Goal: Information Seeking & Learning: Learn about a topic

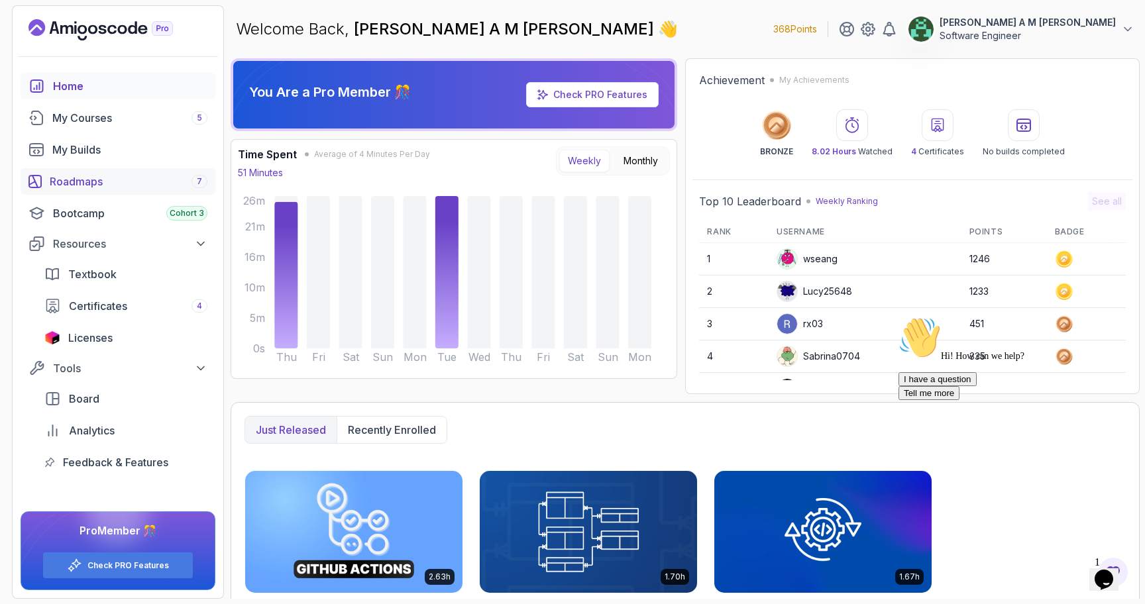
click at [132, 188] on div "Roadmaps 7" at bounding box center [129, 182] width 158 height 16
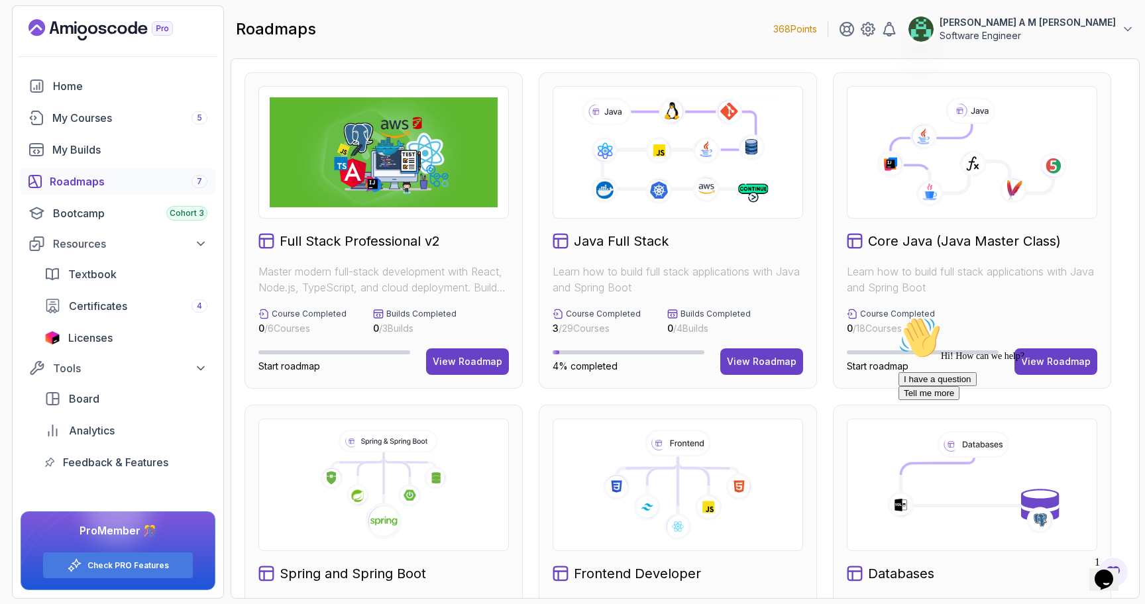
click at [113, 23] on icon "Landing page" at bounding box center [100, 29] width 144 height 21
click at [101, 125] on div "My Courses 5" at bounding box center [129, 118] width 155 height 16
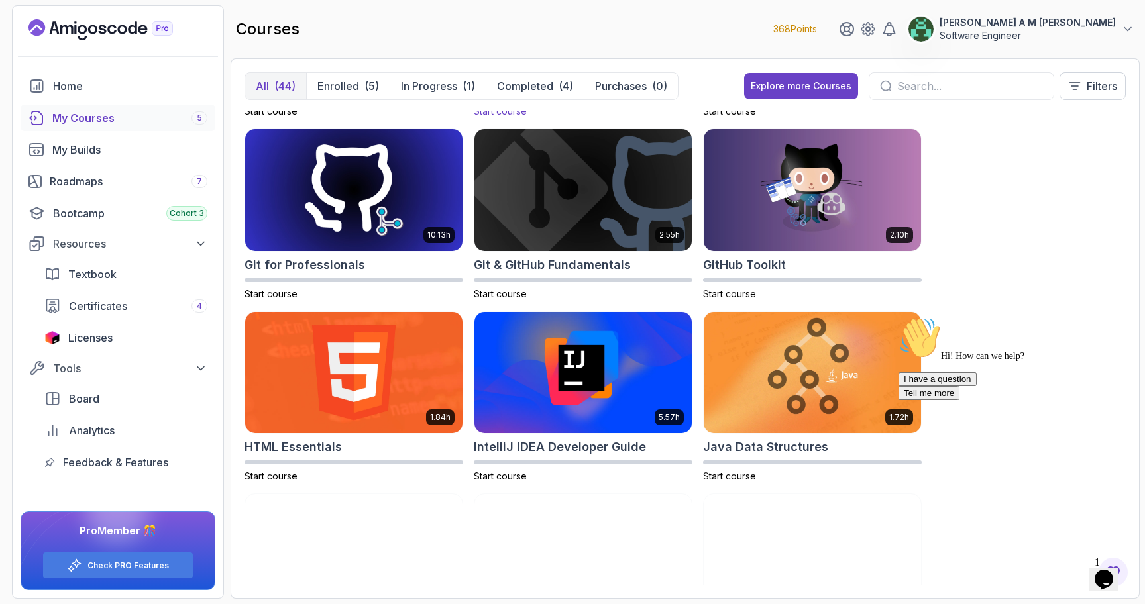
scroll to position [531, 0]
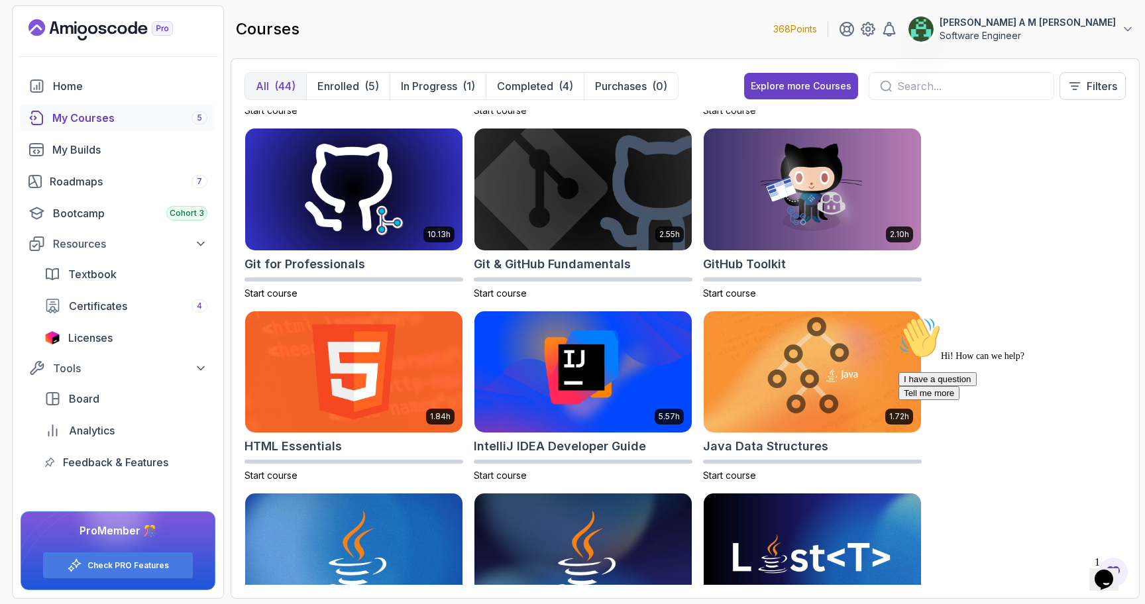
click at [1094, 568] on button "Opens Chat This icon Opens the chat window." at bounding box center [1103, 579] width 29 height 23
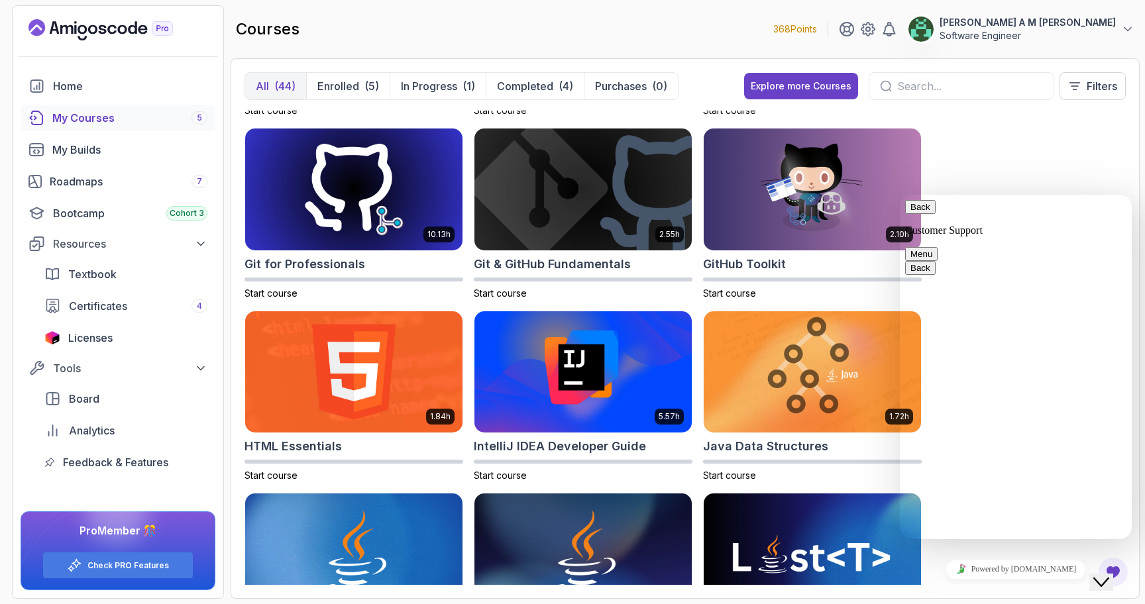
click at [1100, 574] on div "Close Chat This icon closes the chat window." at bounding box center [1101, 582] width 16 height 16
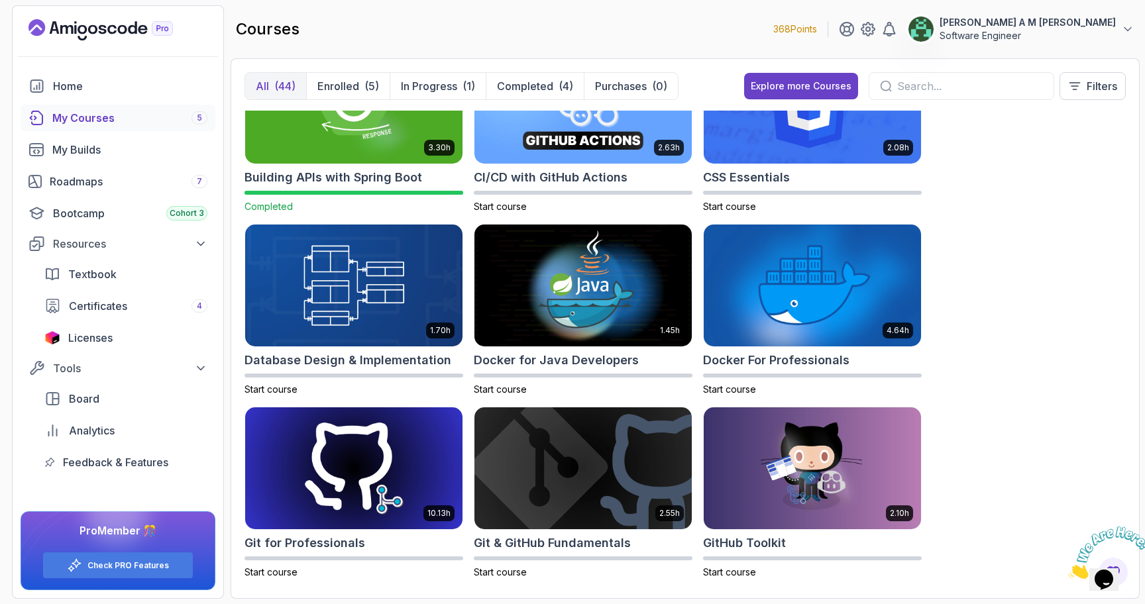
scroll to position [236, 0]
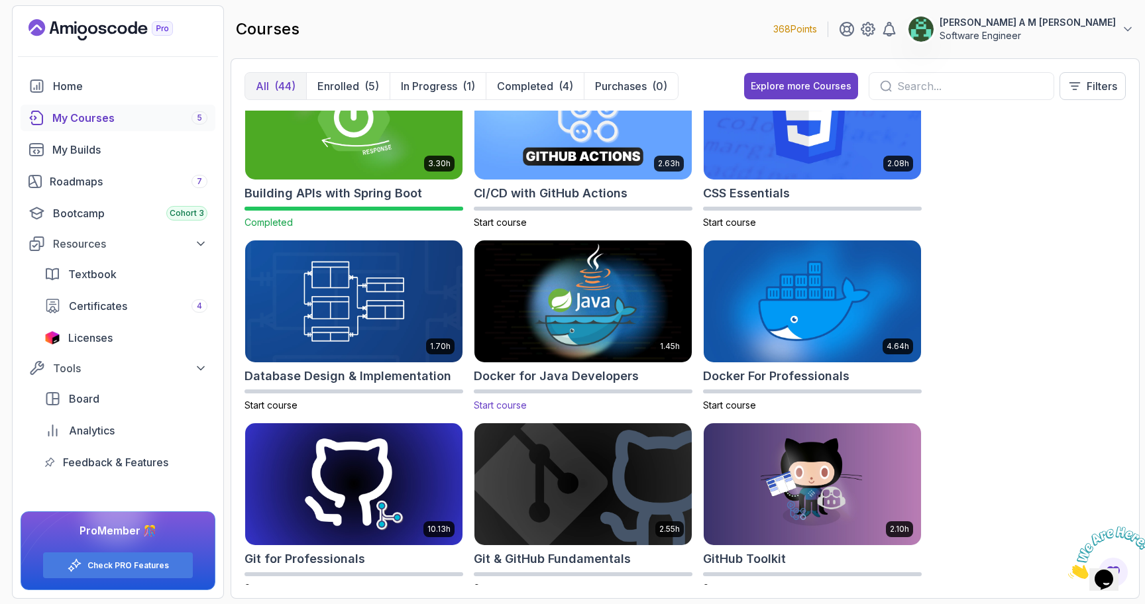
click at [576, 291] on img at bounding box center [583, 302] width 228 height 128
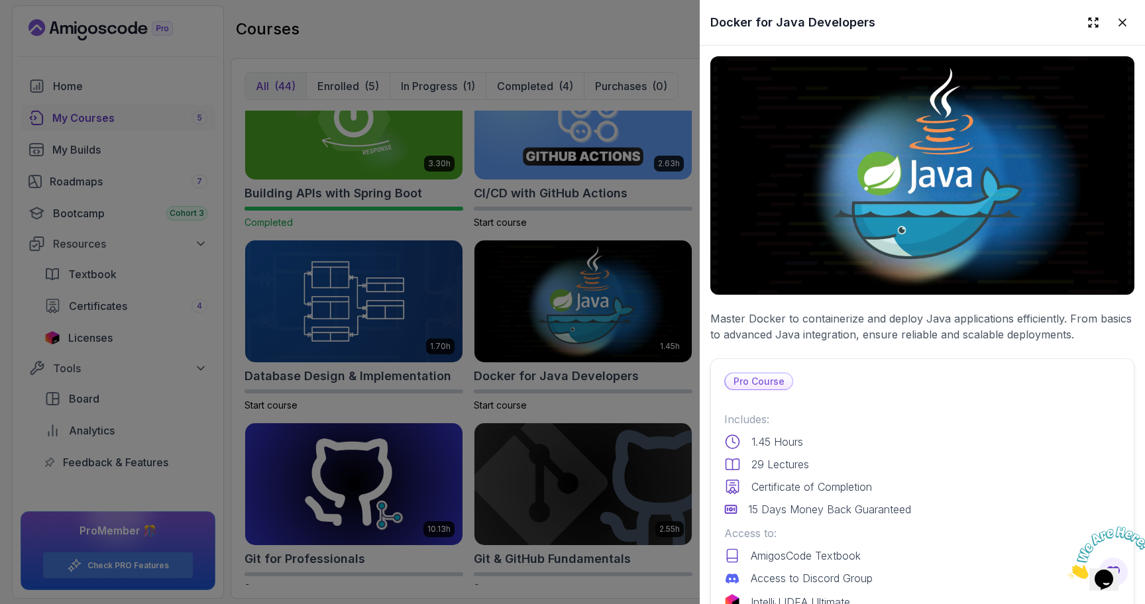
click at [560, 386] on div at bounding box center [572, 302] width 1145 height 604
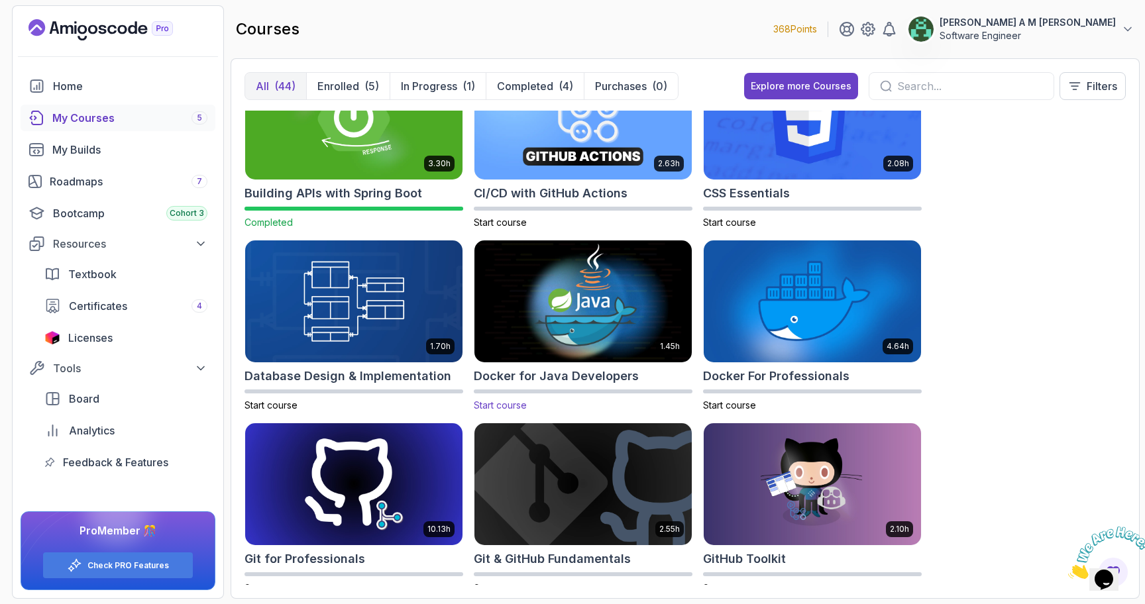
click at [515, 404] on span "Start course" at bounding box center [500, 404] width 53 height 11
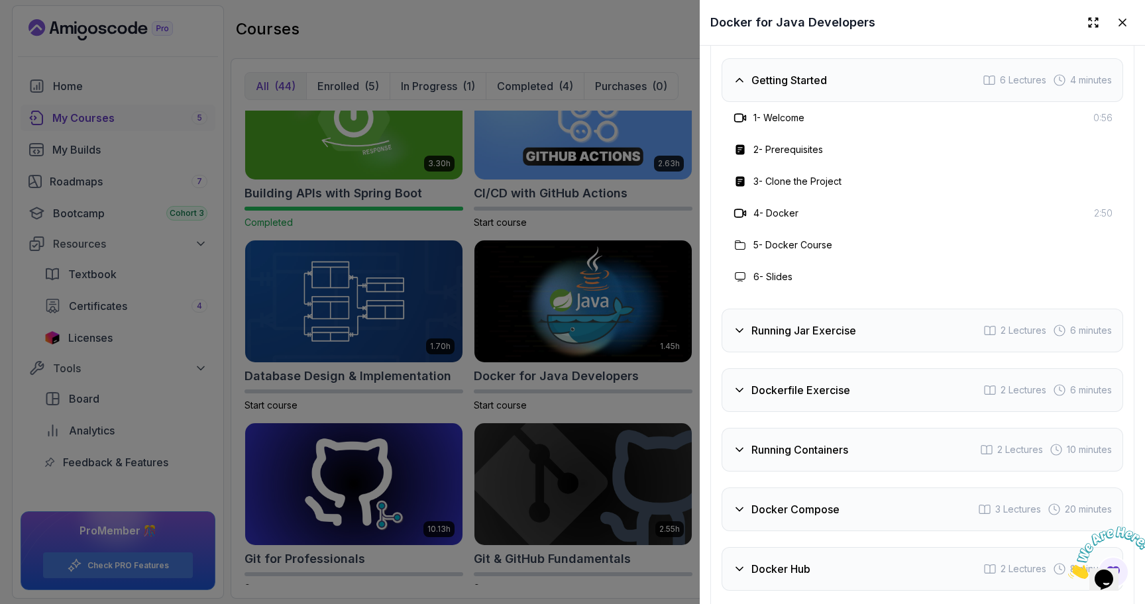
scroll to position [0, 0]
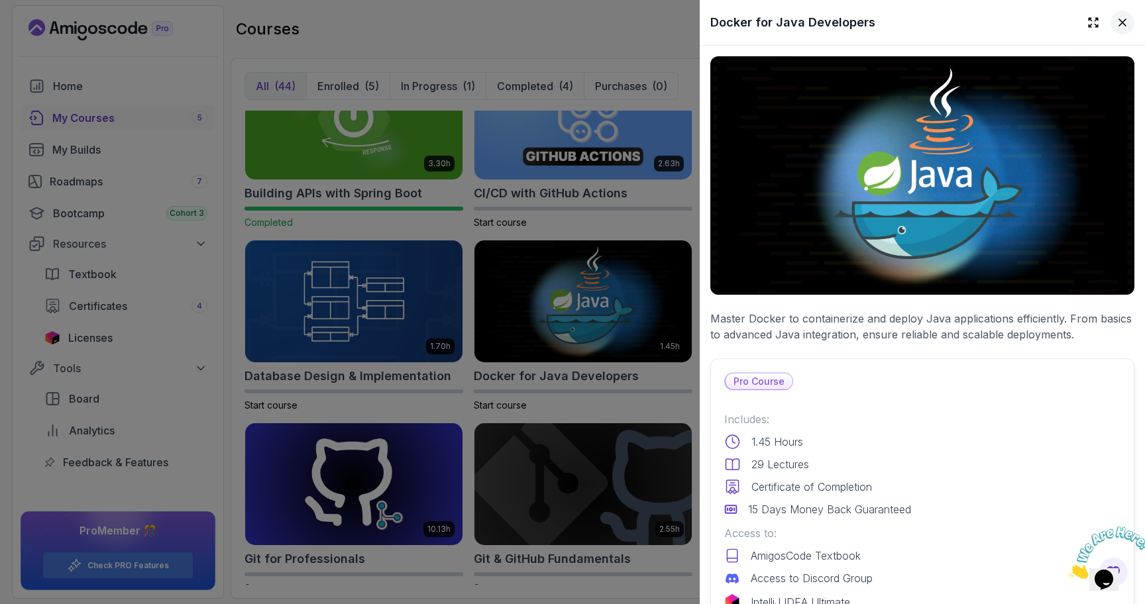
click at [1119, 21] on icon at bounding box center [1122, 22] width 7 height 7
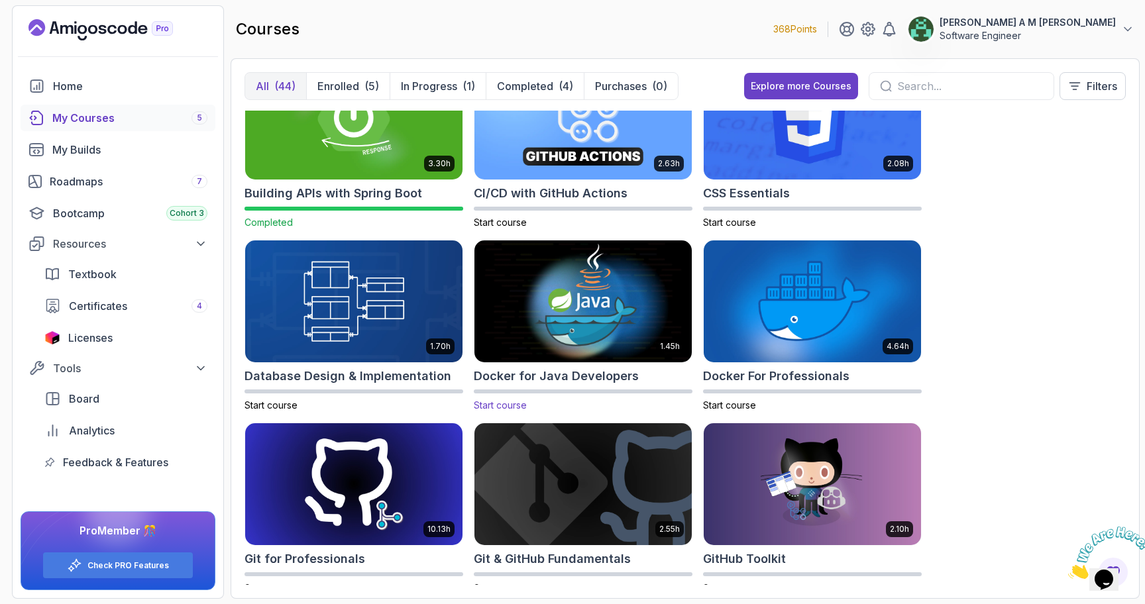
click at [560, 263] on img at bounding box center [583, 302] width 228 height 128
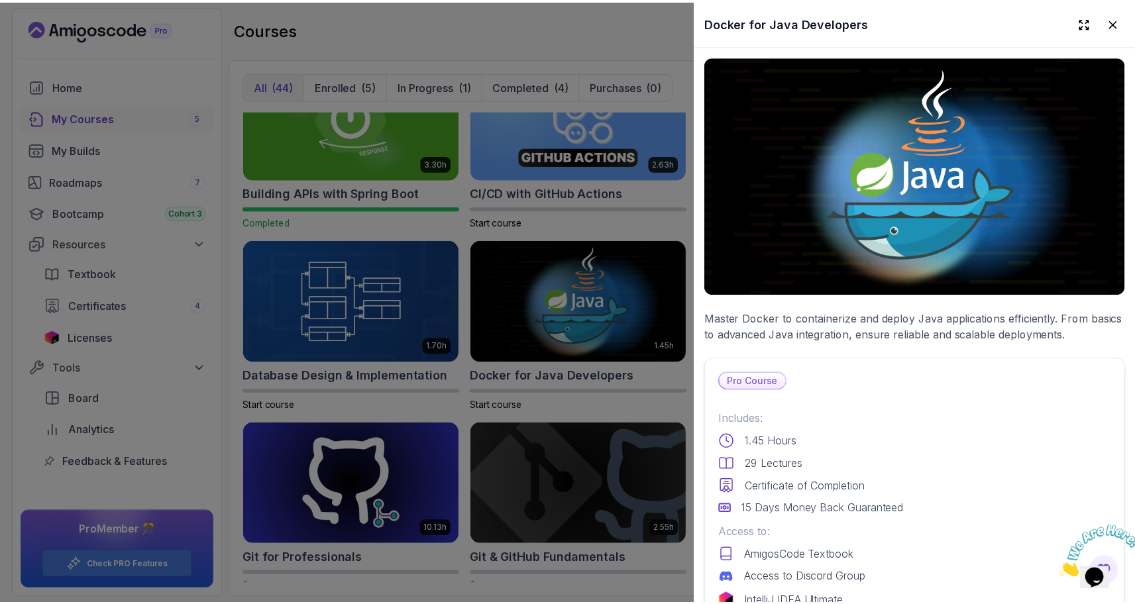
scroll to position [262, 0]
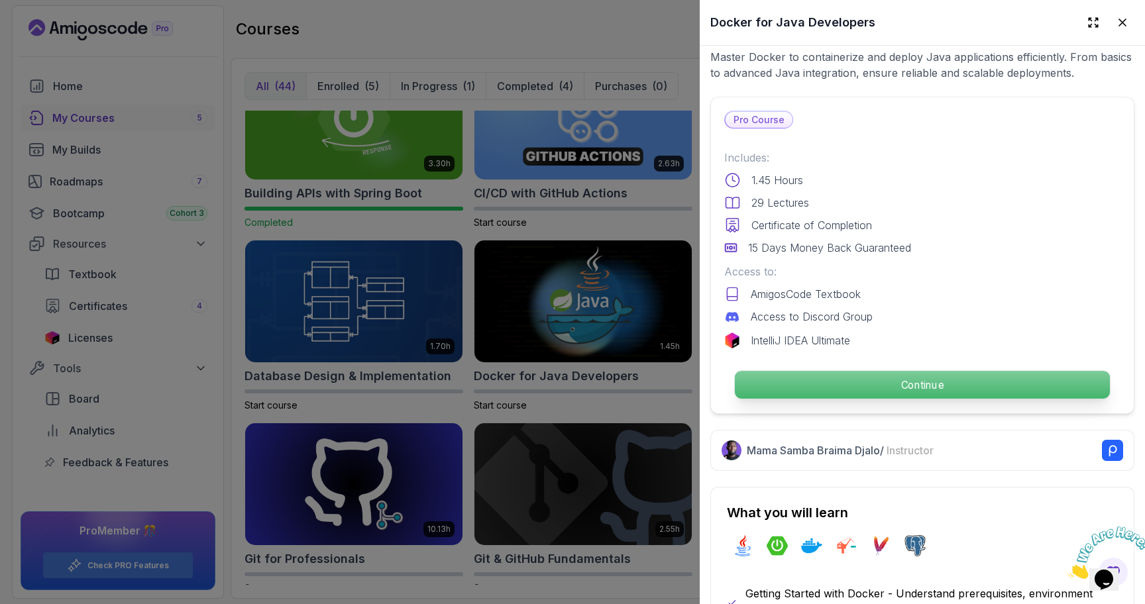
click at [891, 385] on p "Continue" at bounding box center [922, 385] width 375 height 28
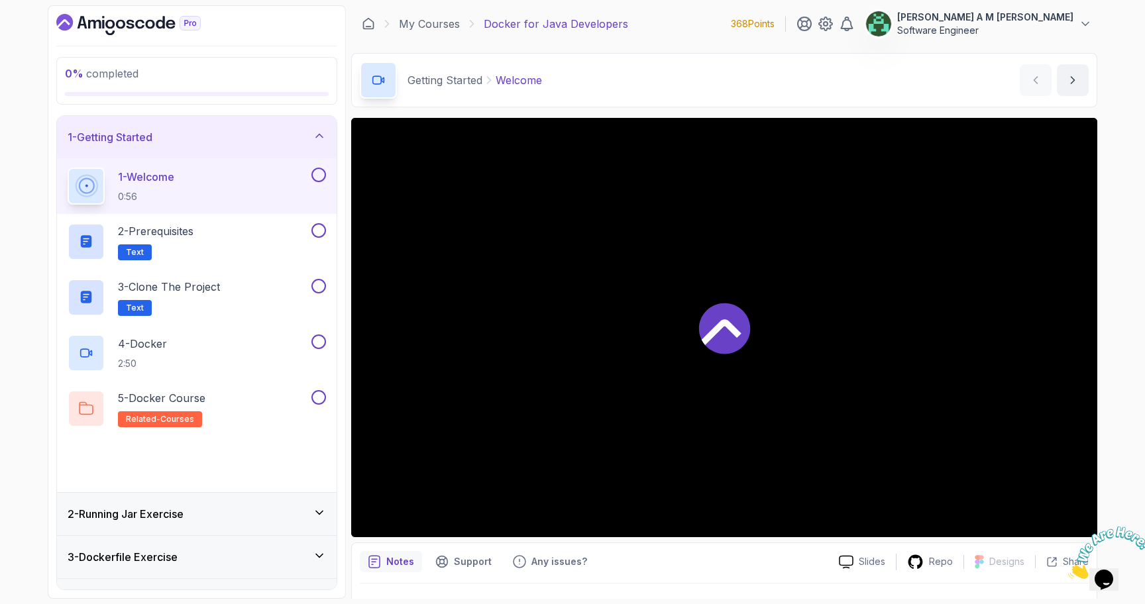
click at [1068, 570] on icon "Close" at bounding box center [1068, 575] width 0 height 11
click at [419, 20] on link "My Courses" at bounding box center [429, 24] width 61 height 16
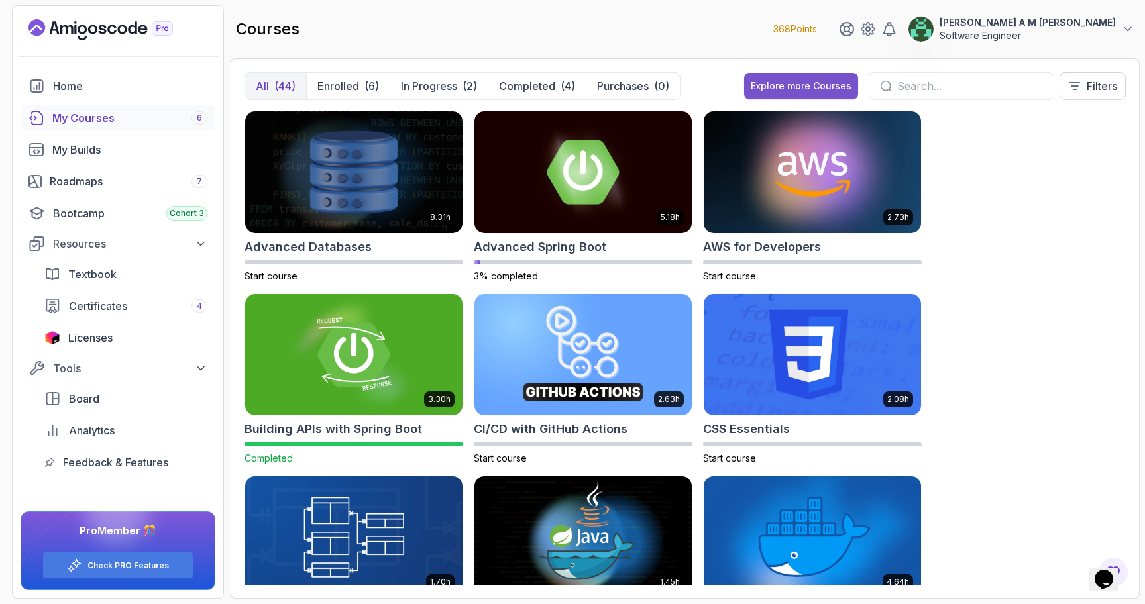
click at [794, 82] on div "Explore more Courses" at bounding box center [800, 85] width 101 height 13
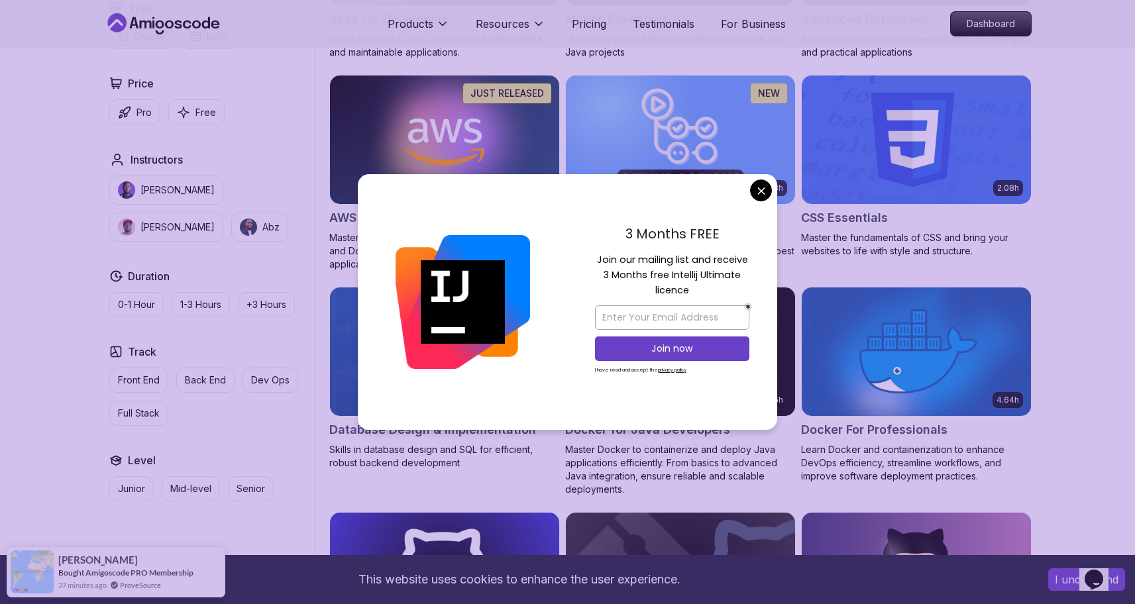
scroll to position [951, 0]
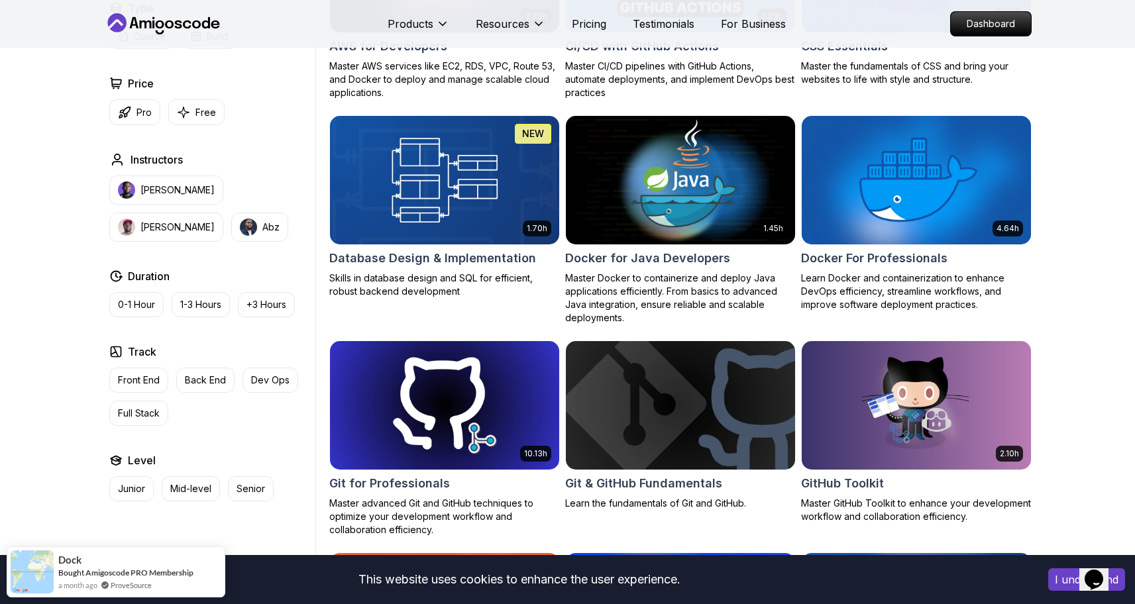
scroll to position [1112, 0]
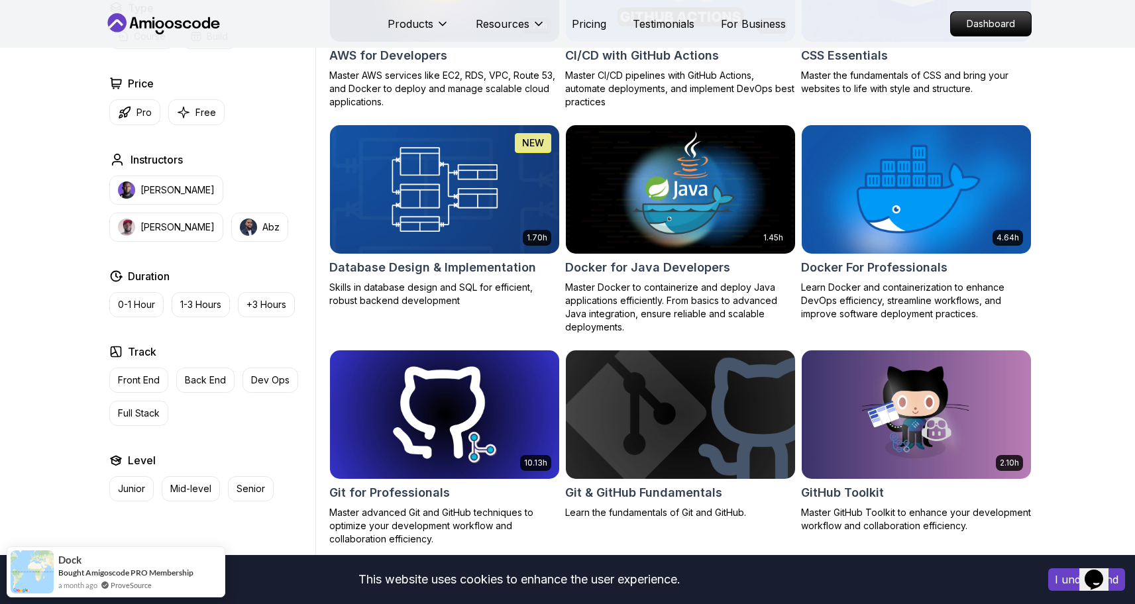
click at [870, 183] on img at bounding box center [916, 189] width 240 height 134
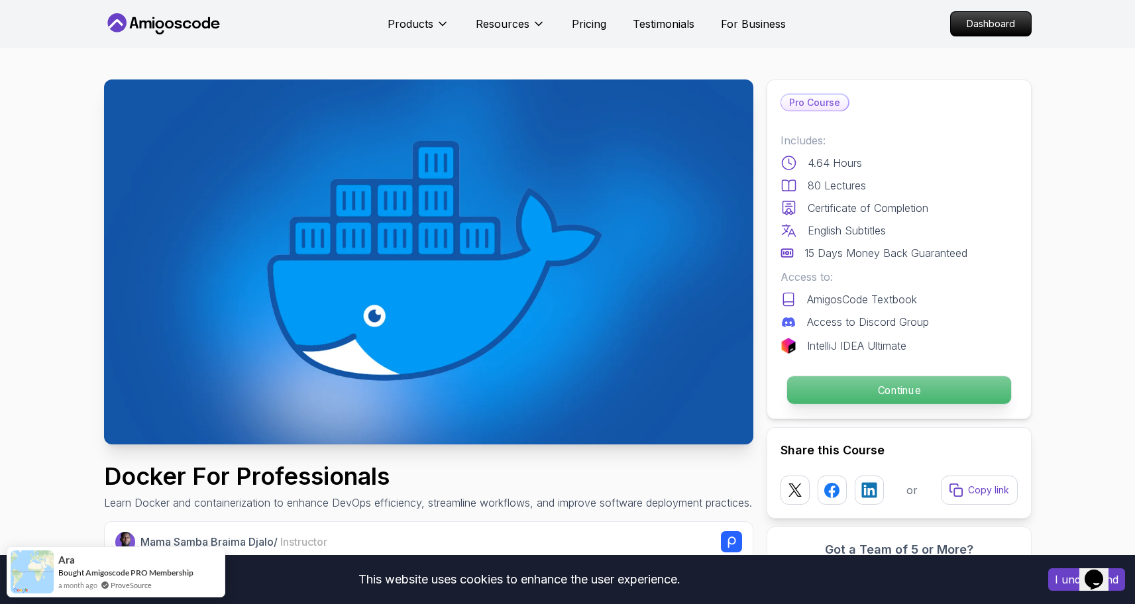
click at [834, 385] on p "Continue" at bounding box center [898, 390] width 224 height 28
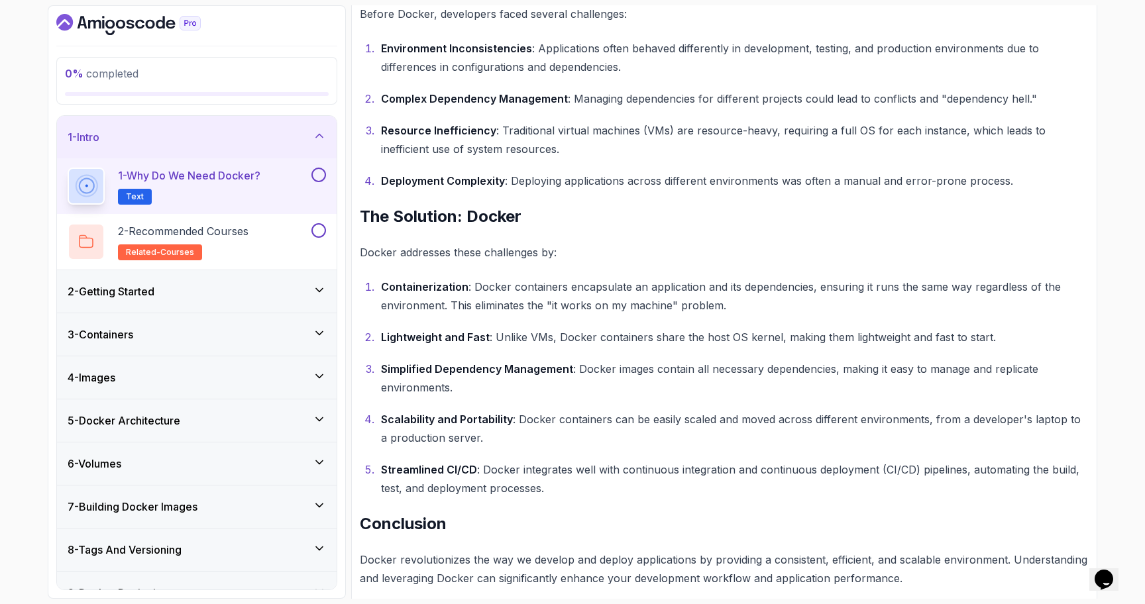
scroll to position [642, 0]
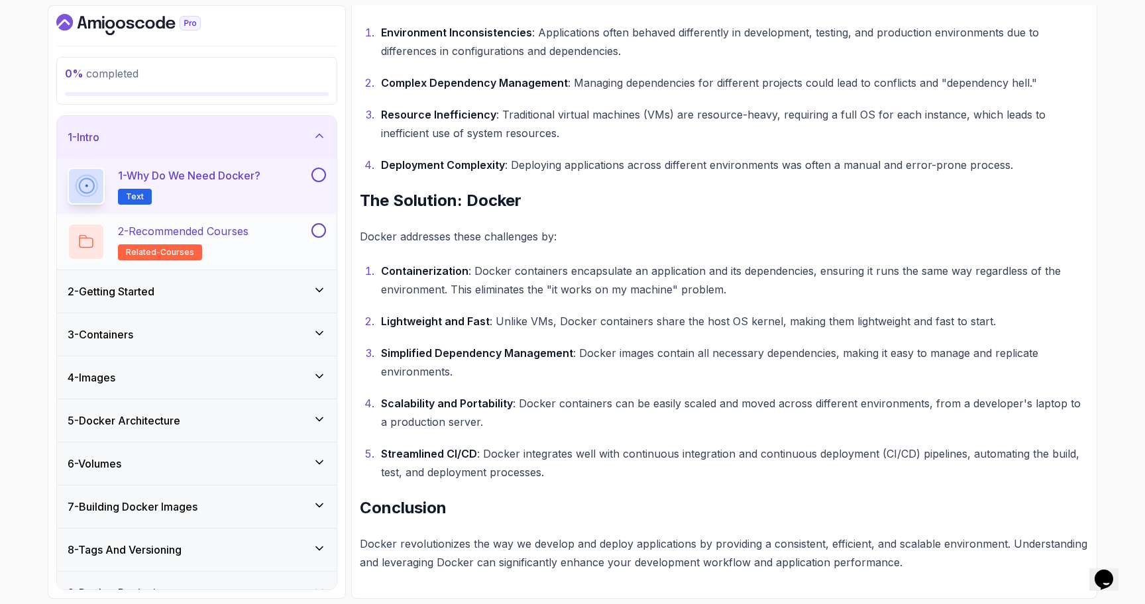
click at [276, 229] on div "2 - Recommended Courses related-courses" at bounding box center [188, 241] width 241 height 37
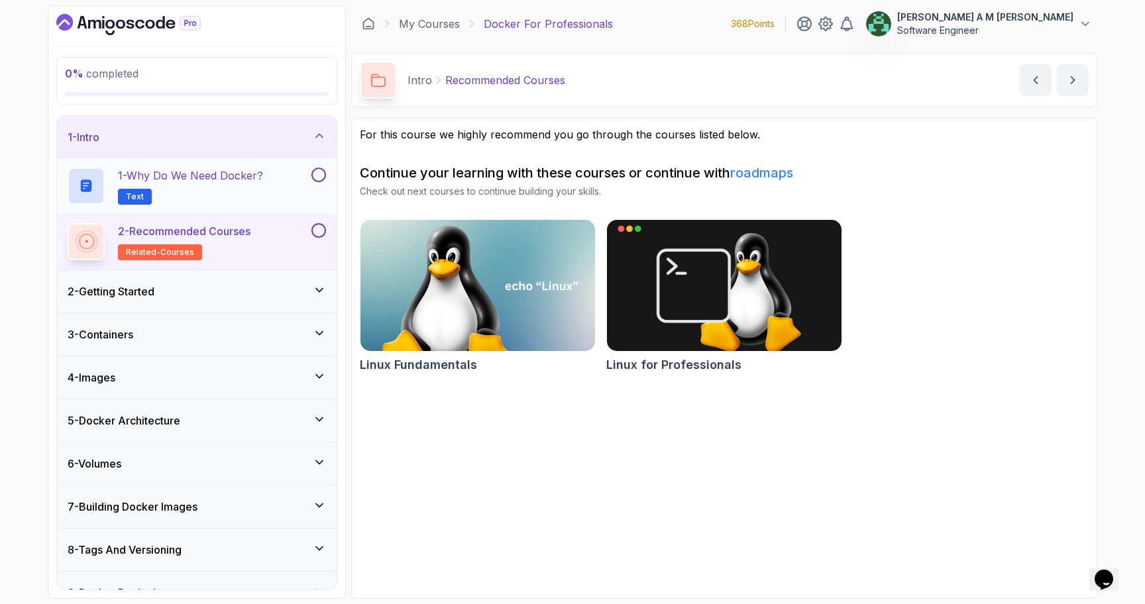
click at [321, 176] on button at bounding box center [318, 175] width 15 height 15
click at [320, 231] on button at bounding box center [318, 230] width 15 height 15
click at [287, 274] on div "2 - Getting Started" at bounding box center [197, 291] width 280 height 42
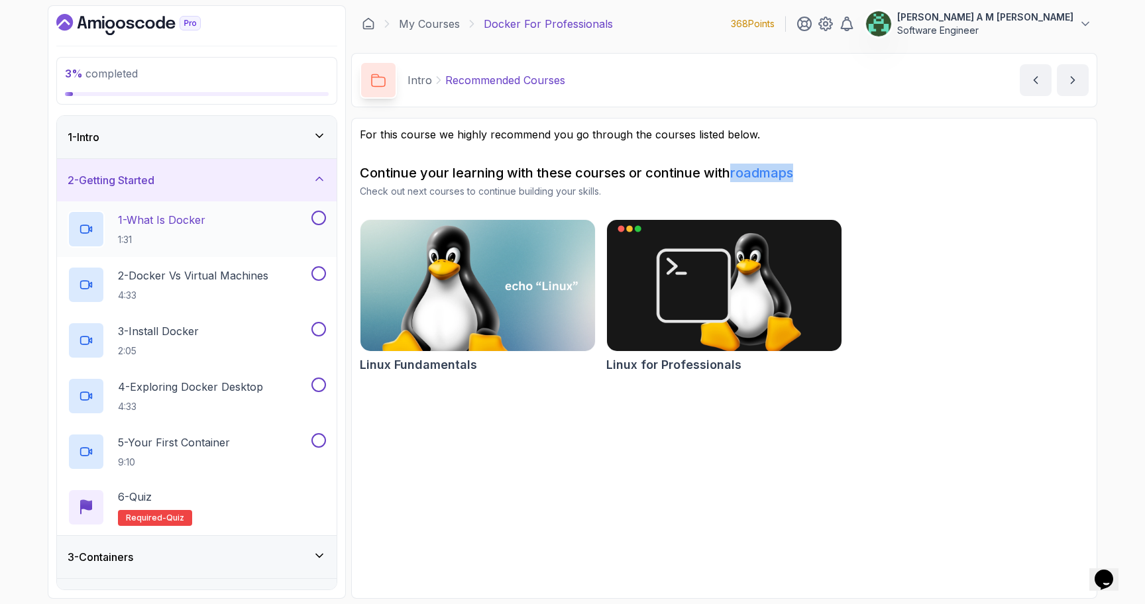
click at [252, 225] on div "1 - What Is Docker 1:31" at bounding box center [188, 229] width 241 height 37
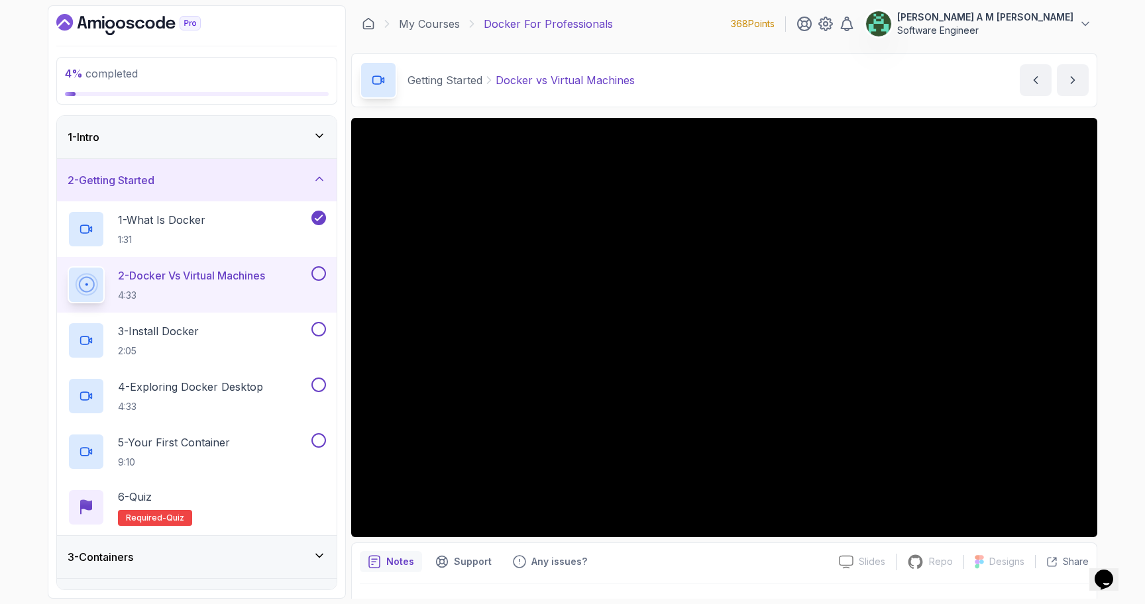
click at [317, 271] on button at bounding box center [318, 273] width 15 height 15
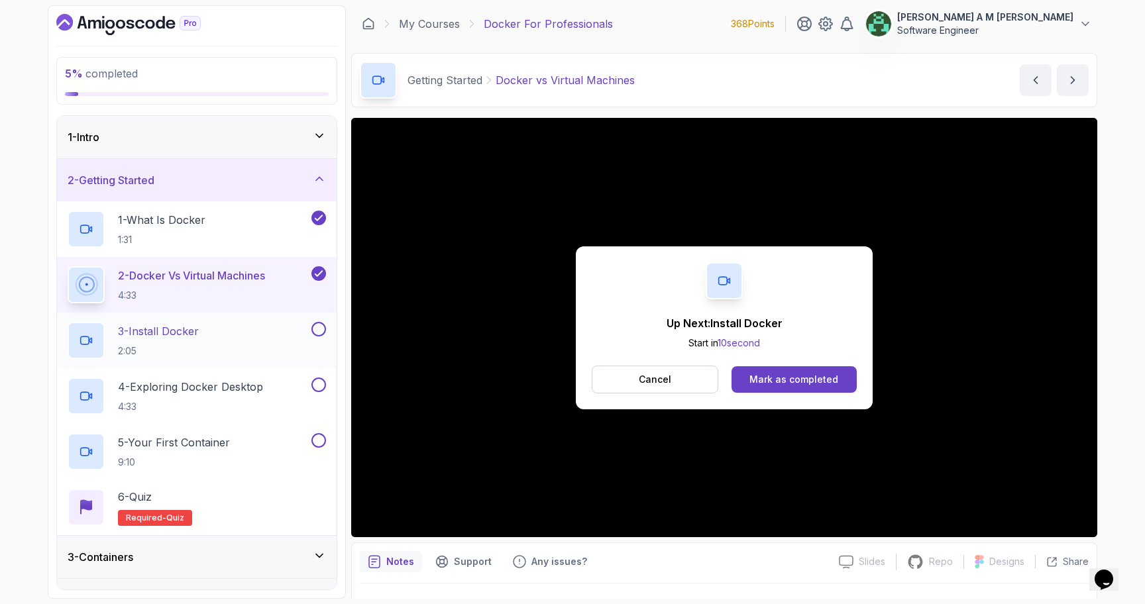
click at [234, 332] on div "3 - Install Docker 2:05" at bounding box center [188, 340] width 241 height 37
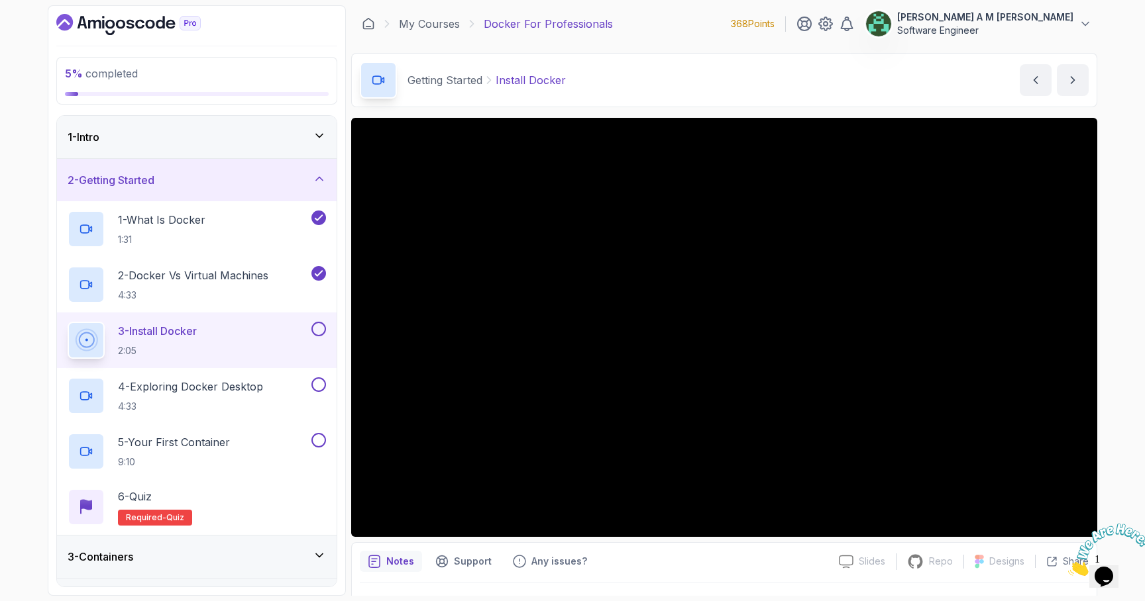
click at [1068, 567] on icon "Close" at bounding box center [1068, 572] width 0 height 11
click at [1107, 576] on icon "$i18n('chat', 'chat_widget')" at bounding box center [1103, 577] width 19 height 20
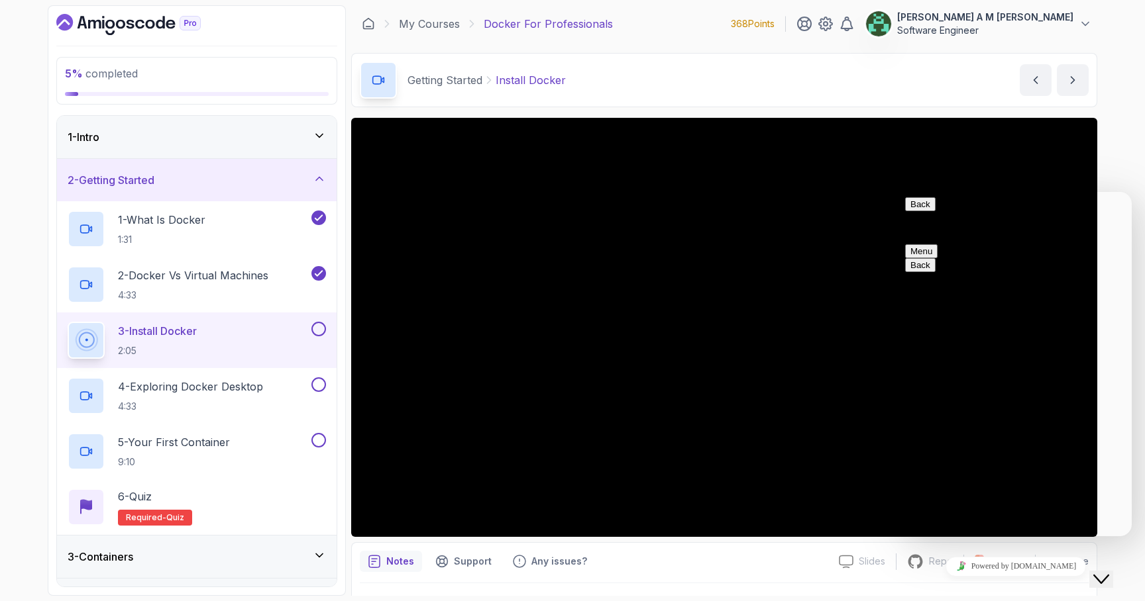
click at [1107, 576] on icon "Close Chat This icon closes the chat window." at bounding box center [1101, 580] width 16 height 16
